Goal: Task Accomplishment & Management: Use online tool/utility

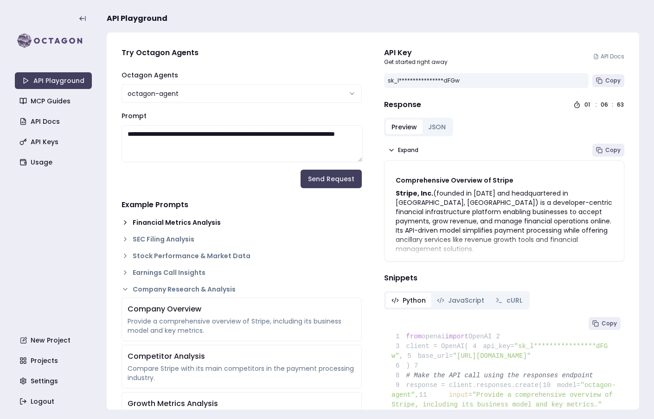
click at [123, 222] on icon at bounding box center [125, 222] width 7 height 7
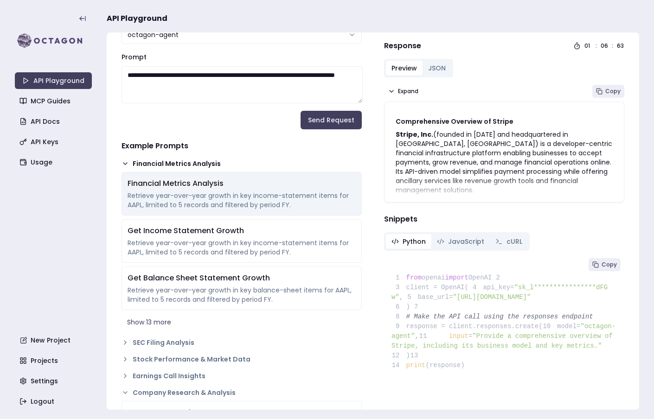
scroll to position [62, 0]
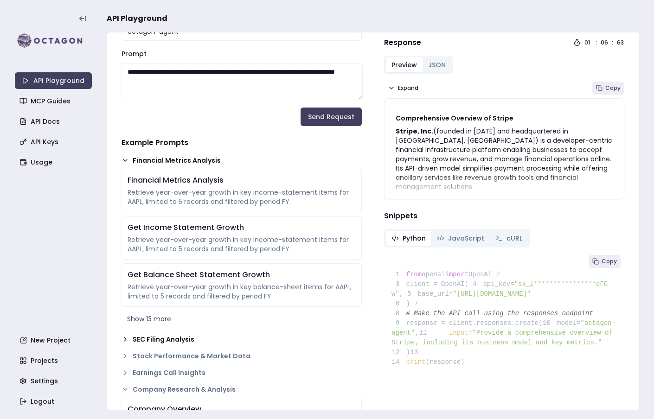
click at [125, 341] on icon at bounding box center [125, 339] width 7 height 7
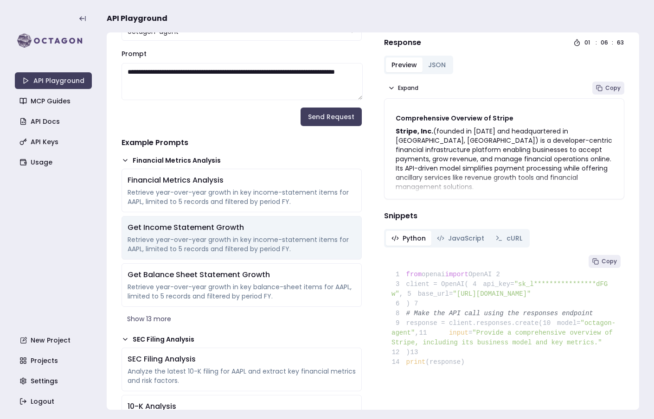
scroll to position [203, 0]
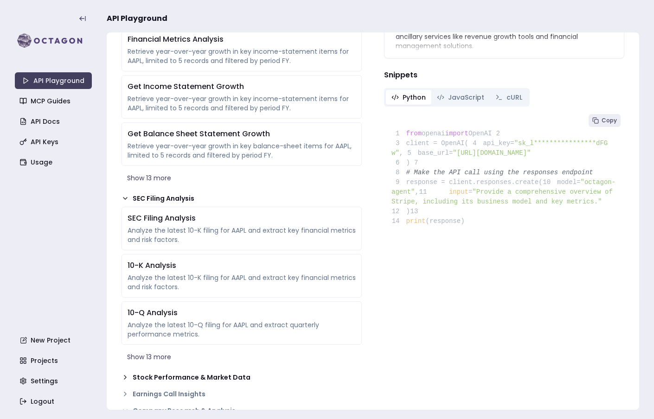
click at [124, 376] on icon at bounding box center [125, 377] width 7 height 7
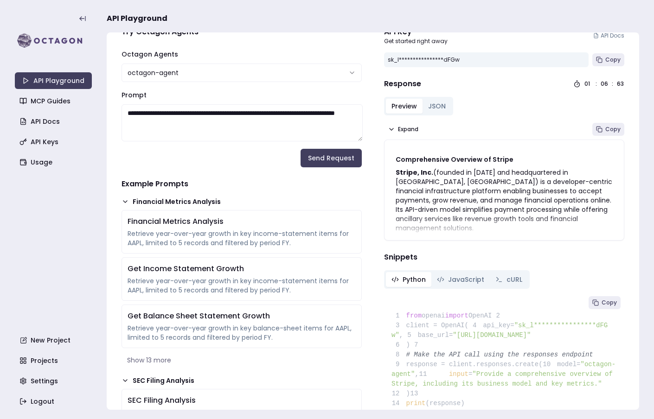
scroll to position [0, 0]
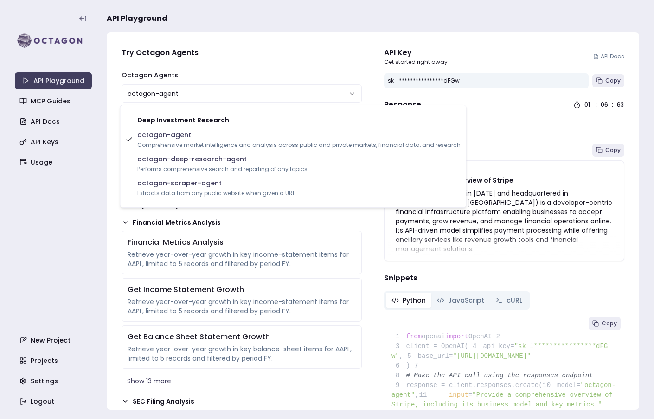
click at [194, 94] on html "**********" at bounding box center [327, 209] width 654 height 419
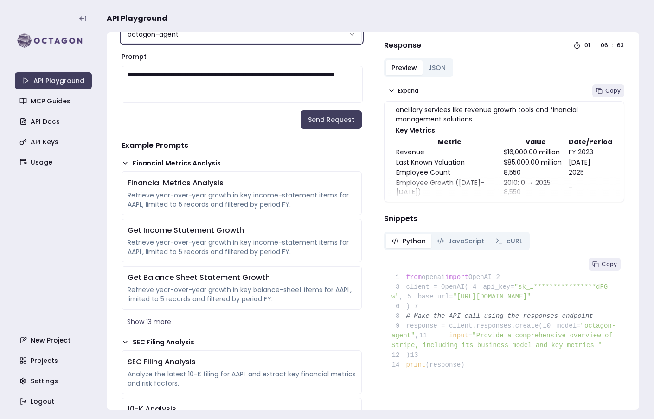
scroll to position [65, 0]
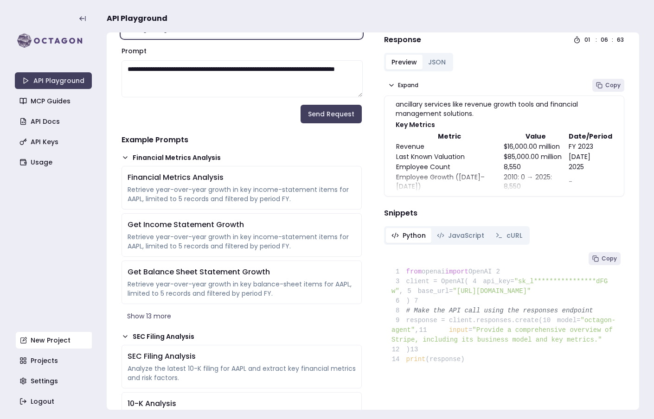
click at [52, 345] on link "New Project" at bounding box center [54, 340] width 77 height 17
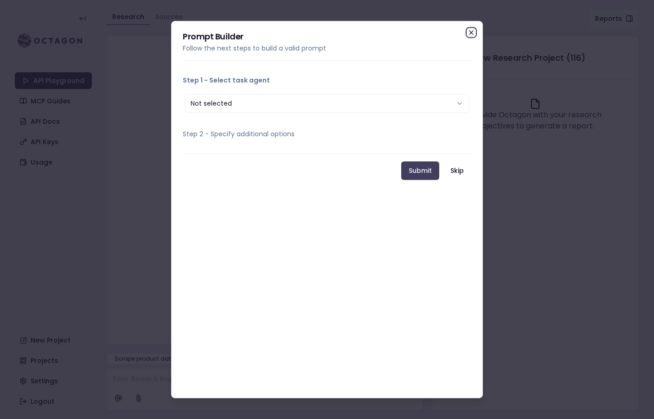
click at [472, 32] on icon "button" at bounding box center [471, 32] width 7 height 7
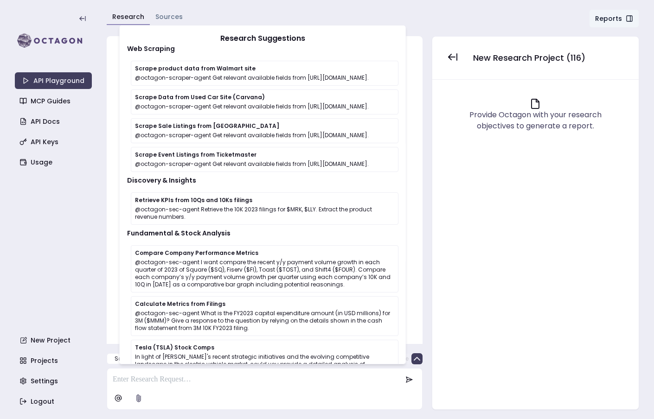
click at [170, 14] on link "Sources" at bounding box center [168, 16] width 27 height 9
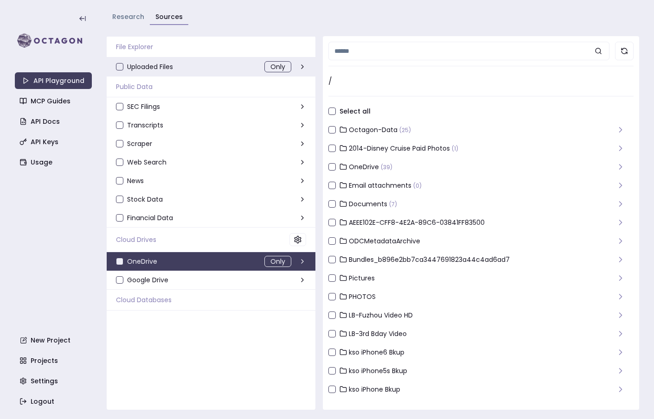
click at [207, 63] on div "Uploaded Files Only" at bounding box center [211, 67] width 209 height 19
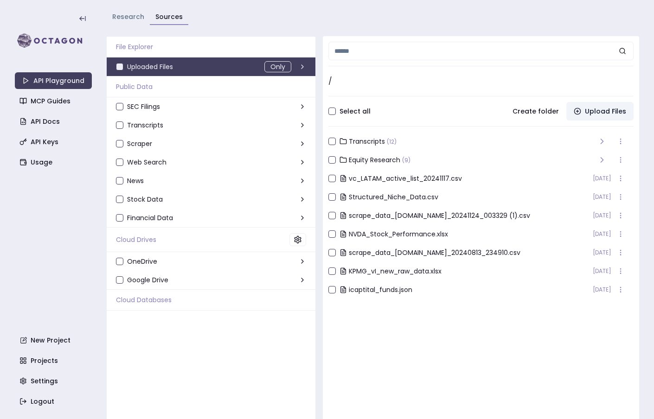
click at [599, 111] on button "Upload Files" at bounding box center [600, 111] width 67 height 19
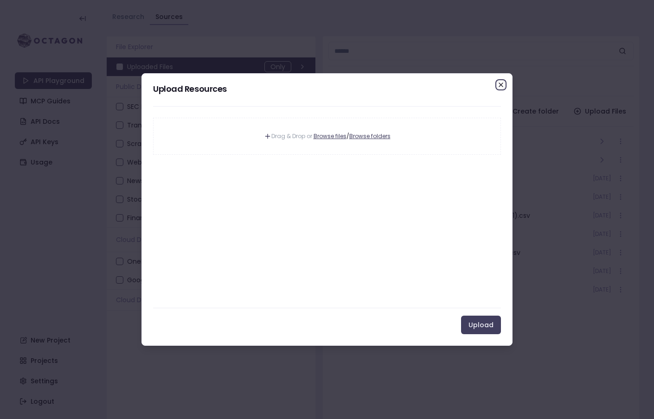
click at [500, 86] on icon "button" at bounding box center [501, 85] width 4 height 4
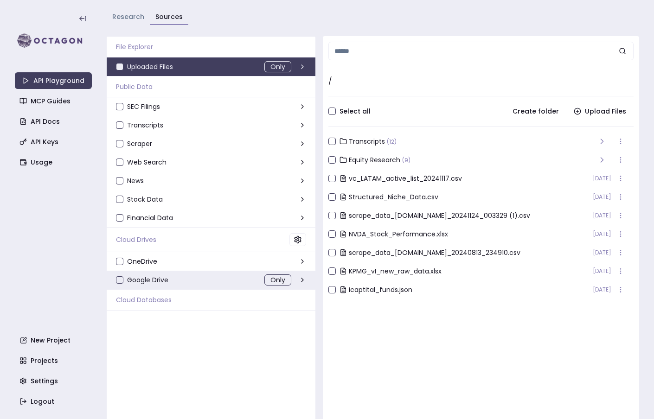
click at [200, 276] on div "Google Drive Only" at bounding box center [211, 280] width 209 height 19
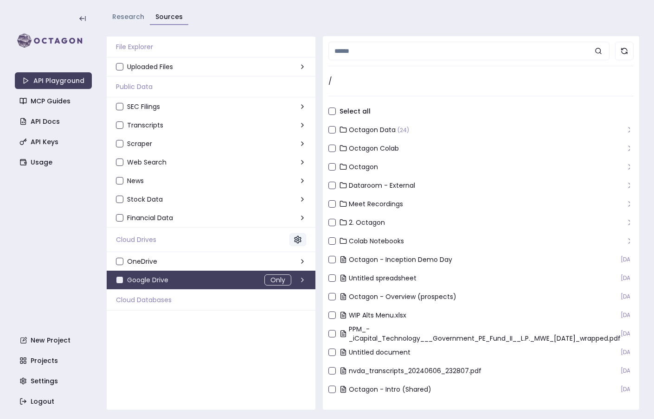
click at [294, 240] on icon at bounding box center [298, 240] width 8 height 8
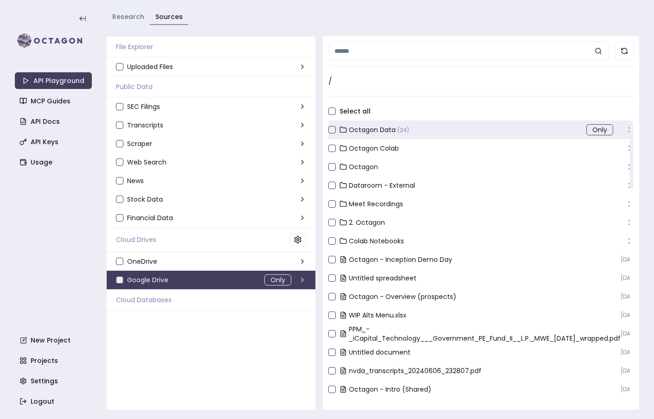
click at [330, 132] on button "Octagon Data ( 24 )" at bounding box center [332, 129] width 7 height 7
click at [333, 129] on button "Octagon Data ( 24 )" at bounding box center [332, 129] width 7 height 7
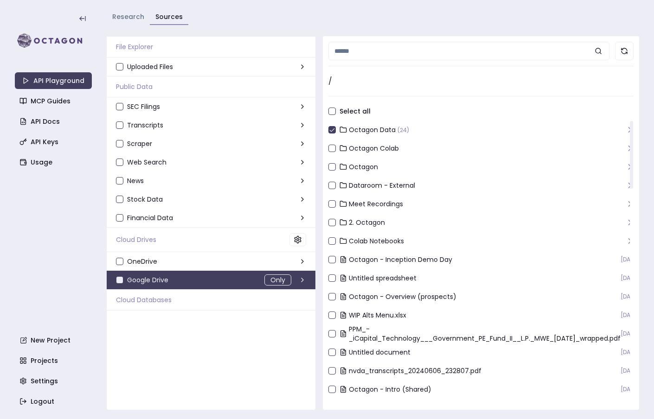
click at [127, 13] on link "Research" at bounding box center [128, 16] width 32 height 9
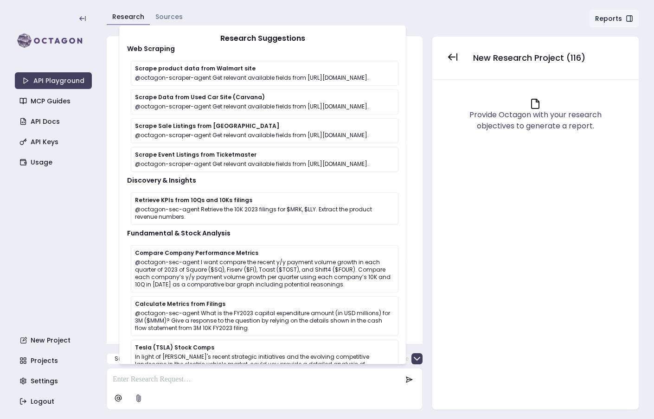
click at [417, 112] on div at bounding box center [265, 190] width 316 height 308
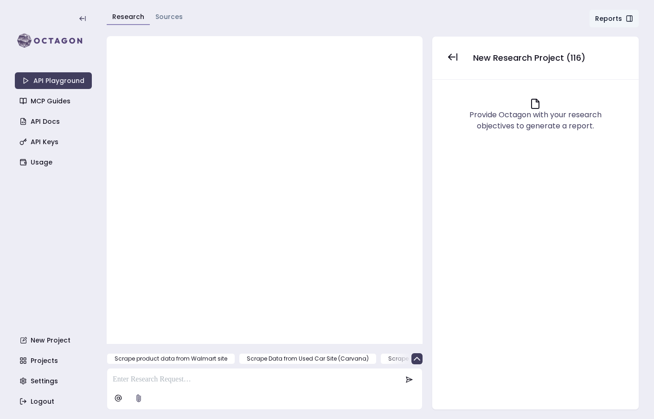
click at [158, 379] on p at bounding box center [257, 379] width 289 height 11
